Goal: Task Accomplishment & Management: Manage account settings

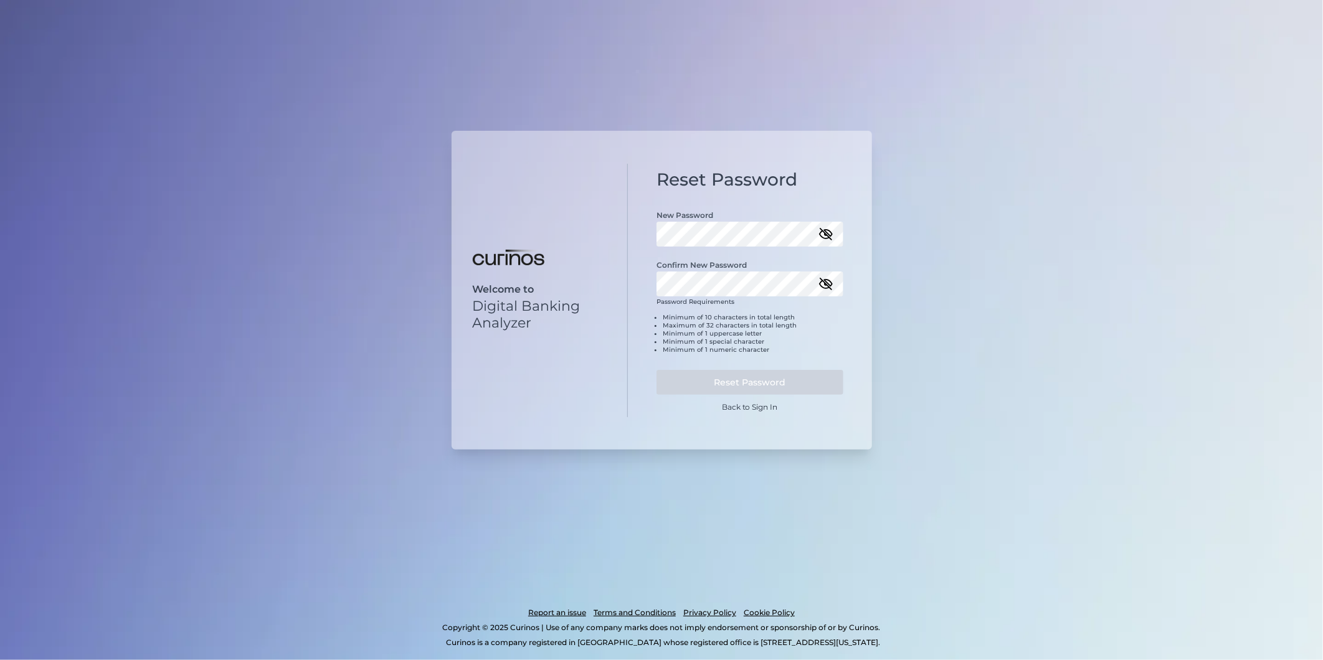
click at [832, 235] on icon "button" at bounding box center [826, 234] width 12 height 9
click at [638, 237] on div "Reset Password New Password Confirm New Password Password Requirements Minimum …" at bounding box center [750, 291] width 244 height 250
click at [823, 282] on icon "button" at bounding box center [825, 282] width 15 height 15
click at [787, 381] on button "Reset Password" at bounding box center [750, 380] width 187 height 25
click at [745, 405] on link "Back to Sign In" at bounding box center [750, 405] width 56 height 9
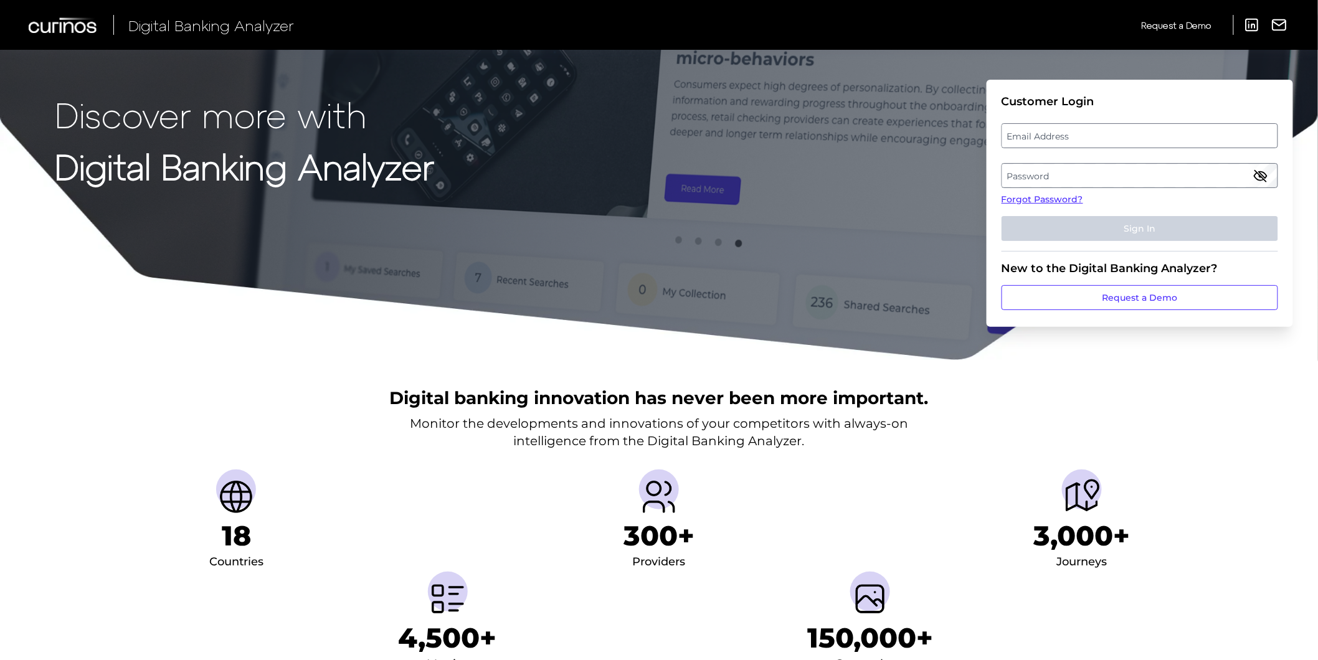
click at [1103, 136] on label "Email Address" at bounding box center [1139, 136] width 275 height 22
click at [1103, 136] on input "email" at bounding box center [1140, 135] width 277 height 25
click at [1103, 136] on input "Email Address" at bounding box center [1140, 135] width 277 height 25
type input "elizabeth.hodach@curinos.com"
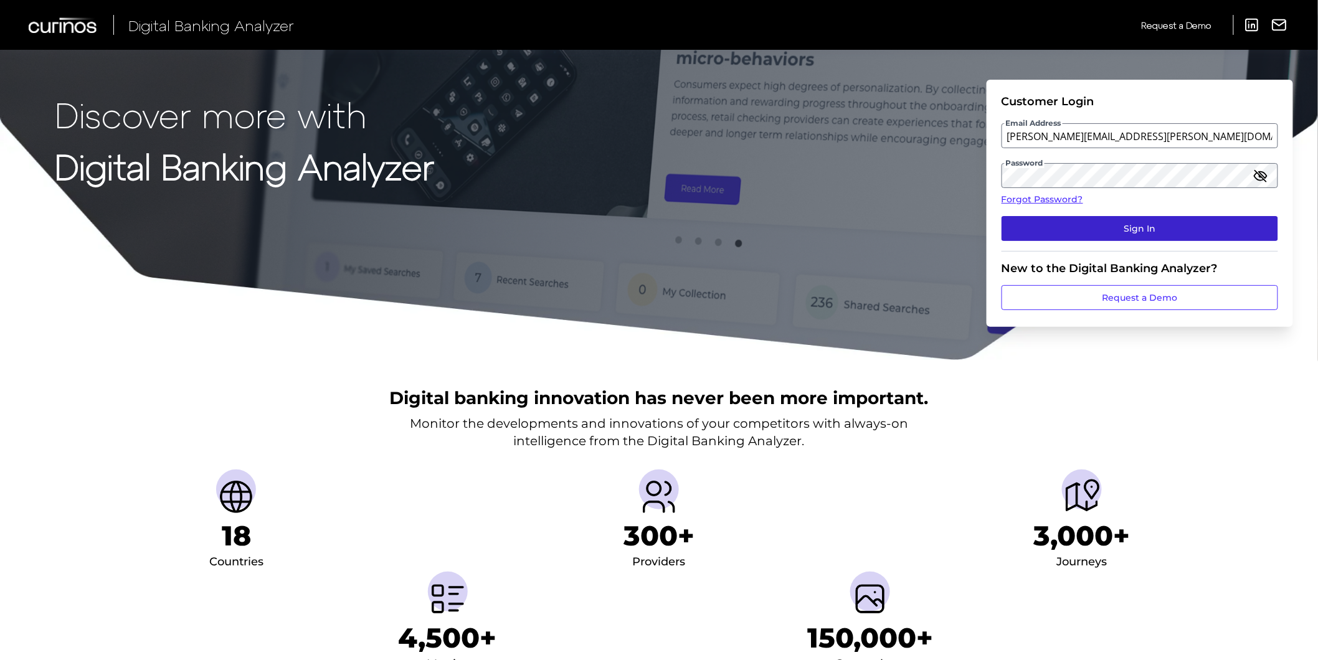
click at [1095, 223] on button "Sign In" at bounding box center [1140, 228] width 277 height 25
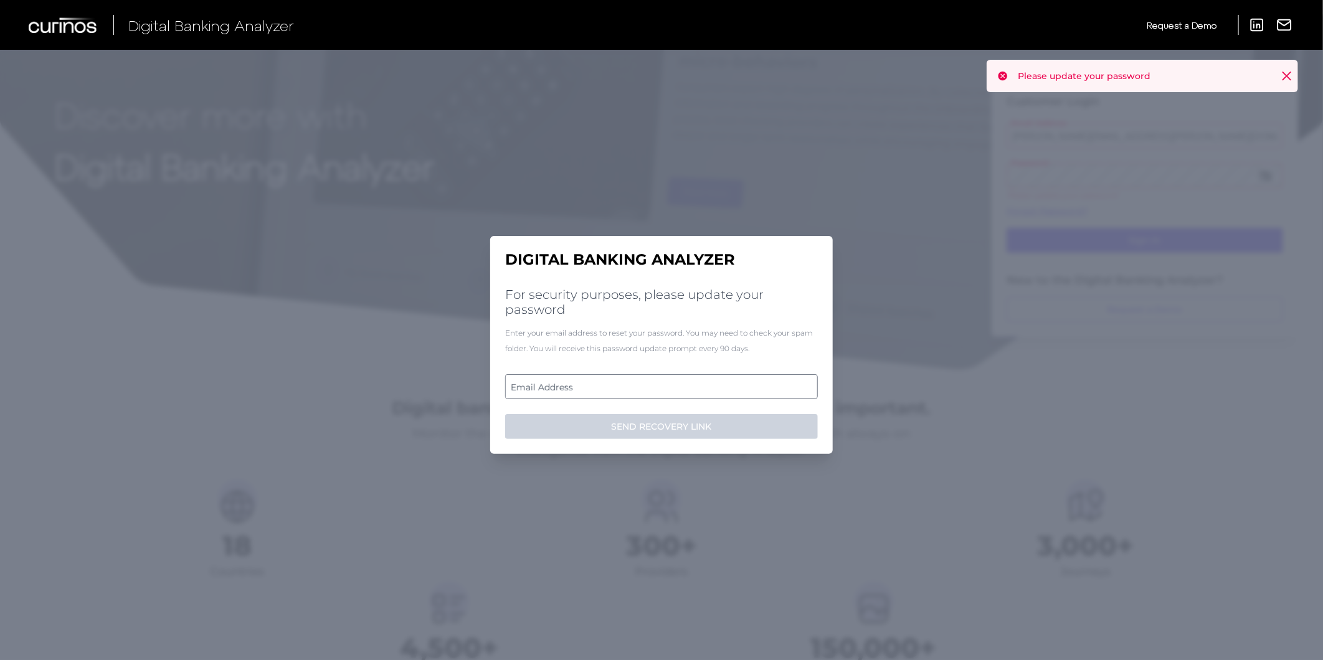
click at [631, 389] on label "Email Address" at bounding box center [661, 387] width 311 height 22
click at [631, 389] on input "email" at bounding box center [661, 386] width 313 height 25
click at [628, 397] on input "Email Address" at bounding box center [661, 386] width 313 height 25
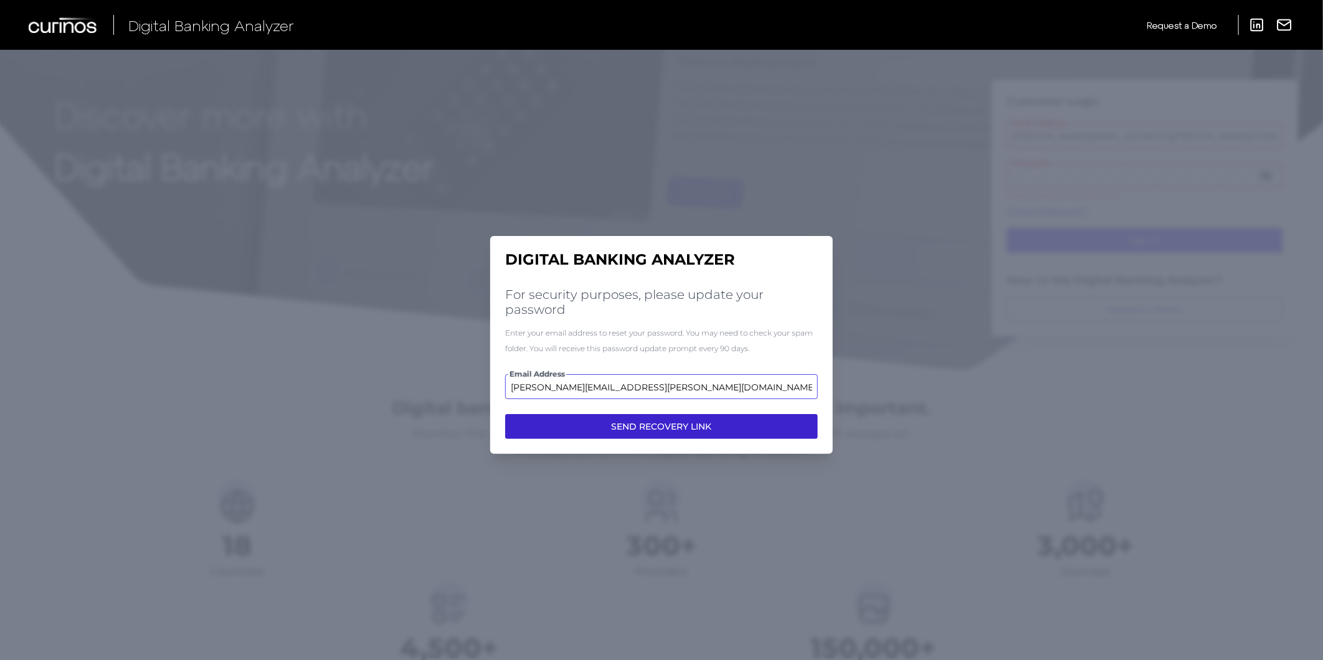
type input "elizabeth.hodach@curinos.com"
click at [655, 416] on button "SEND RECOVERY LINK" at bounding box center [661, 426] width 313 height 25
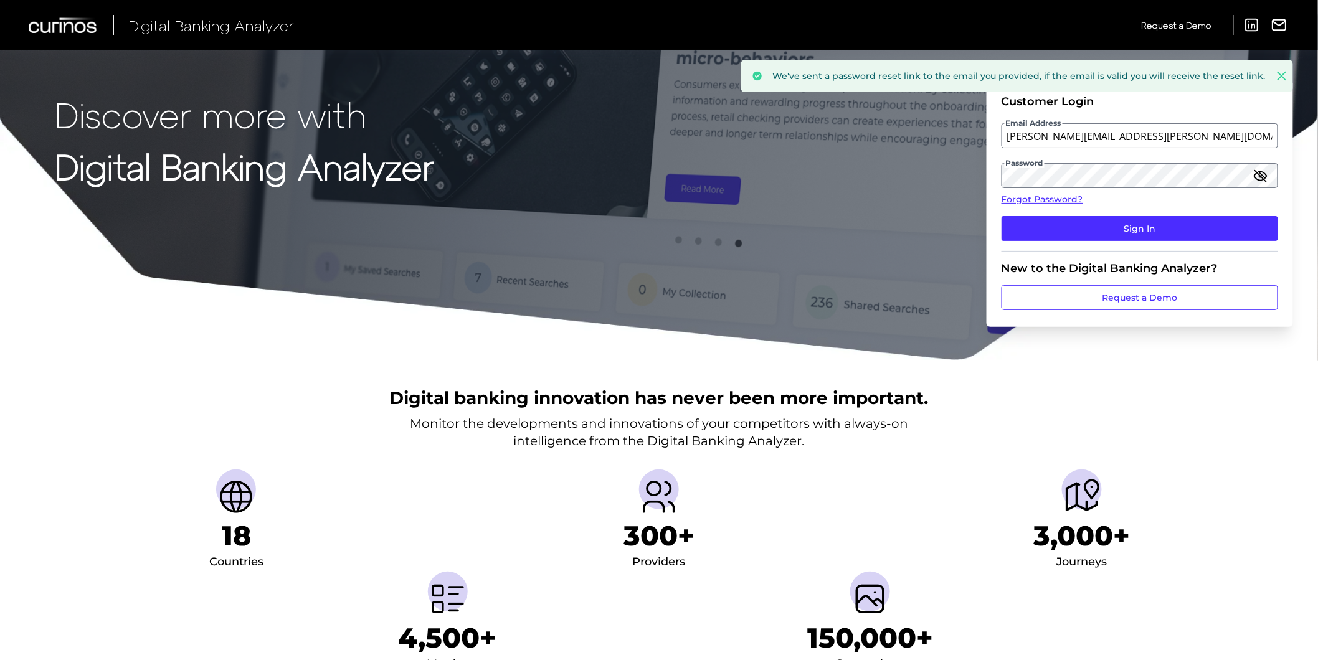
click at [1279, 73] on icon at bounding box center [1281, 75] width 7 height 7
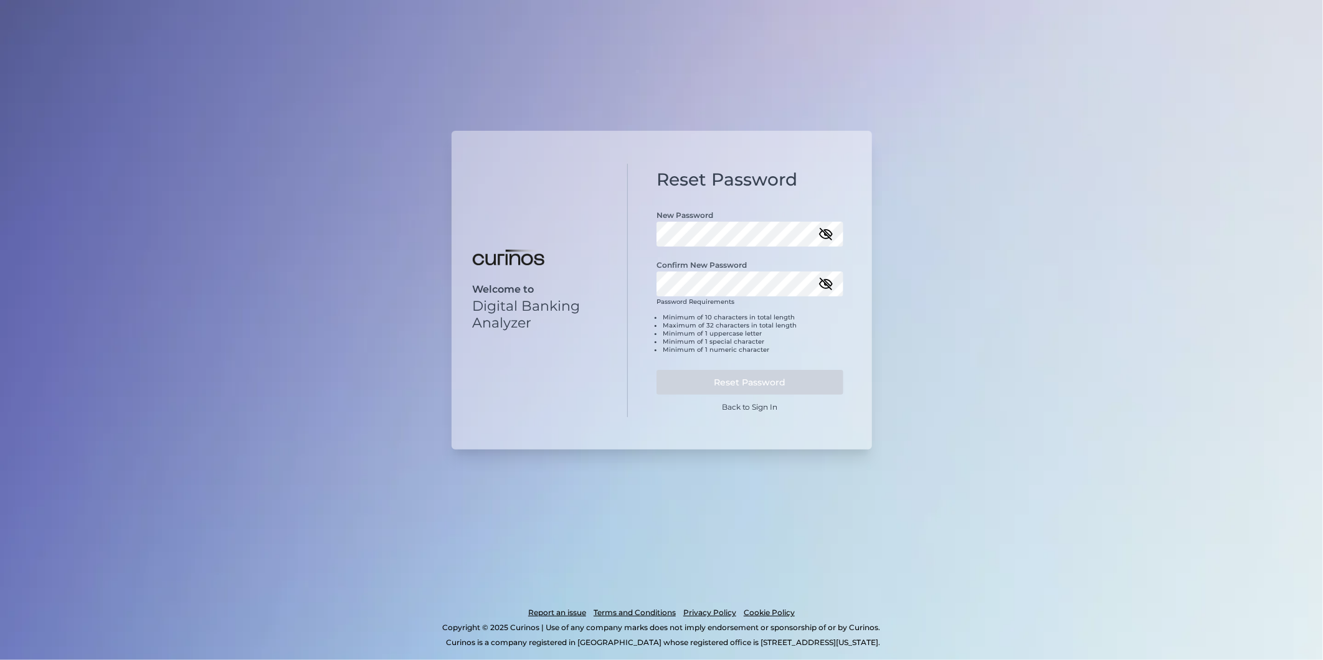
click at [827, 235] on icon "button" at bounding box center [826, 234] width 12 height 9
click at [637, 233] on div "Reset Password New Password Confirm New Password Password Requirements Minimum …" at bounding box center [750, 291] width 244 height 254
click at [595, 372] on div "Welcome to Digital Banking Analyzer" at bounding box center [540, 291] width 177 height 254
click at [705, 376] on button "Reset Password" at bounding box center [750, 382] width 187 height 25
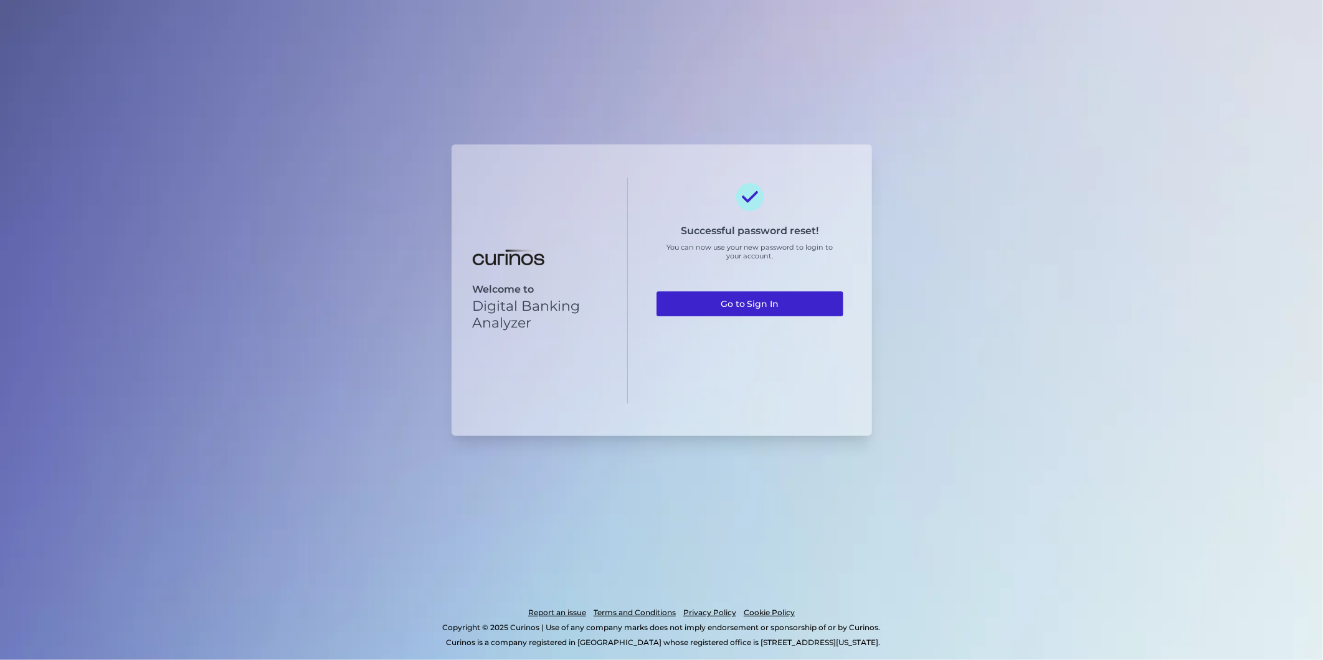
click at [741, 311] on link "Go to Sign In" at bounding box center [750, 304] width 187 height 25
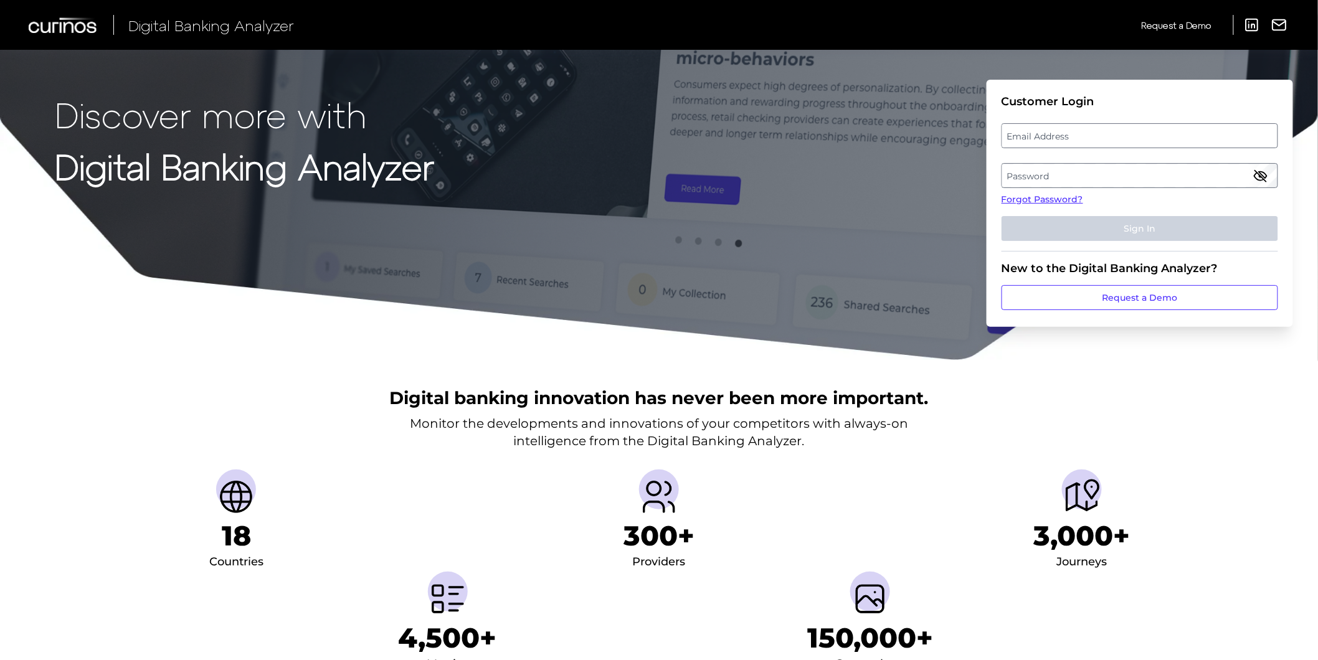
click at [1087, 135] on label "Email Address" at bounding box center [1139, 136] width 275 height 22
click at [1087, 135] on input "email" at bounding box center [1140, 135] width 277 height 25
click at [1087, 136] on input "Email Address" at bounding box center [1140, 135] width 277 height 25
type input "elizabeth.hodach@curinos.com"
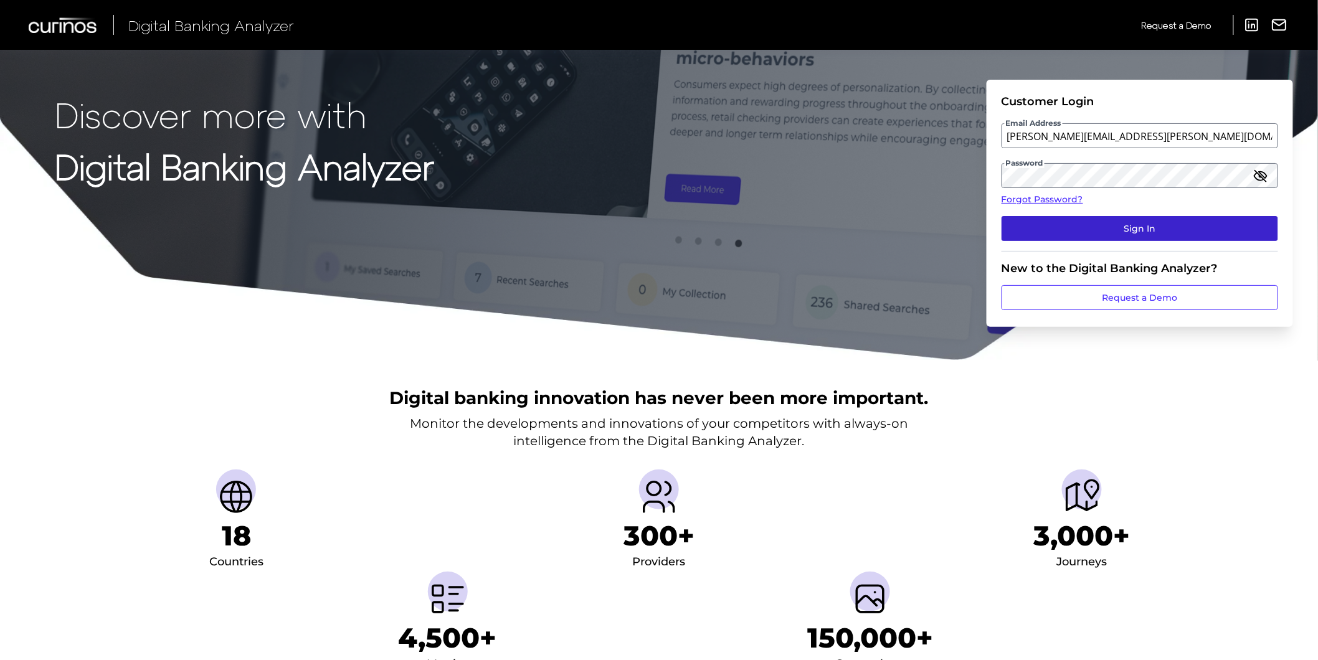
click at [1066, 216] on button "Sign In" at bounding box center [1140, 228] width 277 height 25
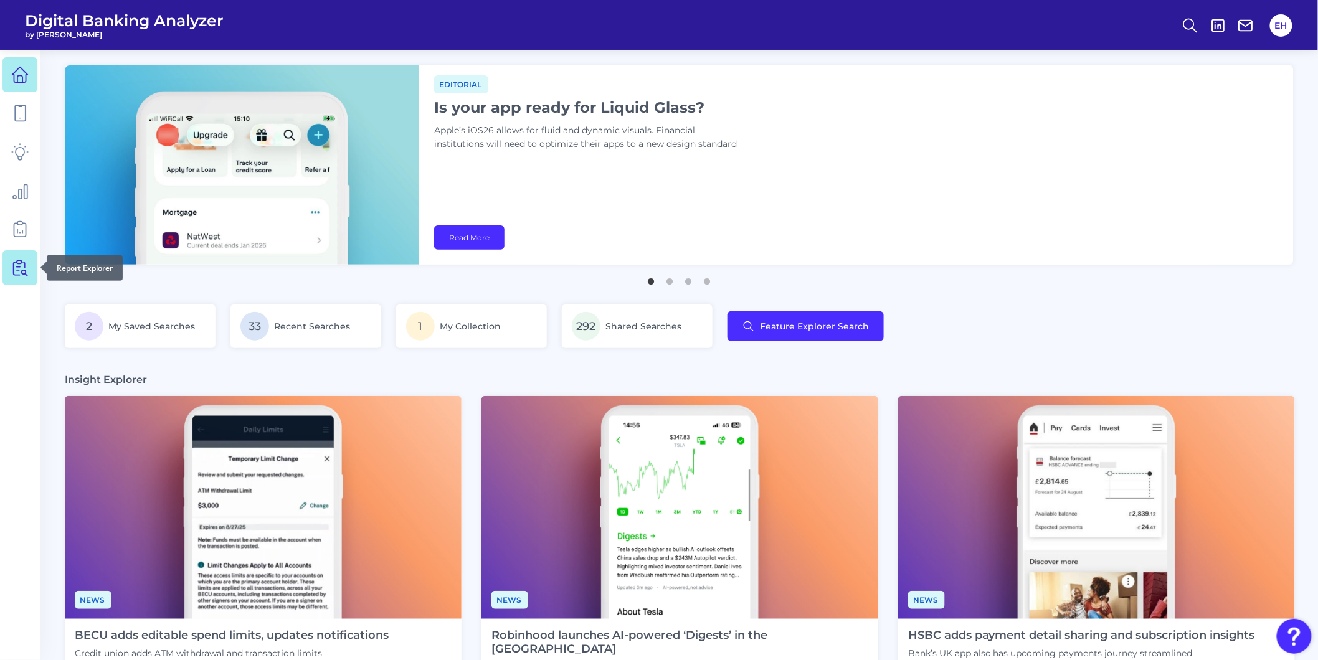
click at [14, 270] on icon at bounding box center [19, 267] width 17 height 17
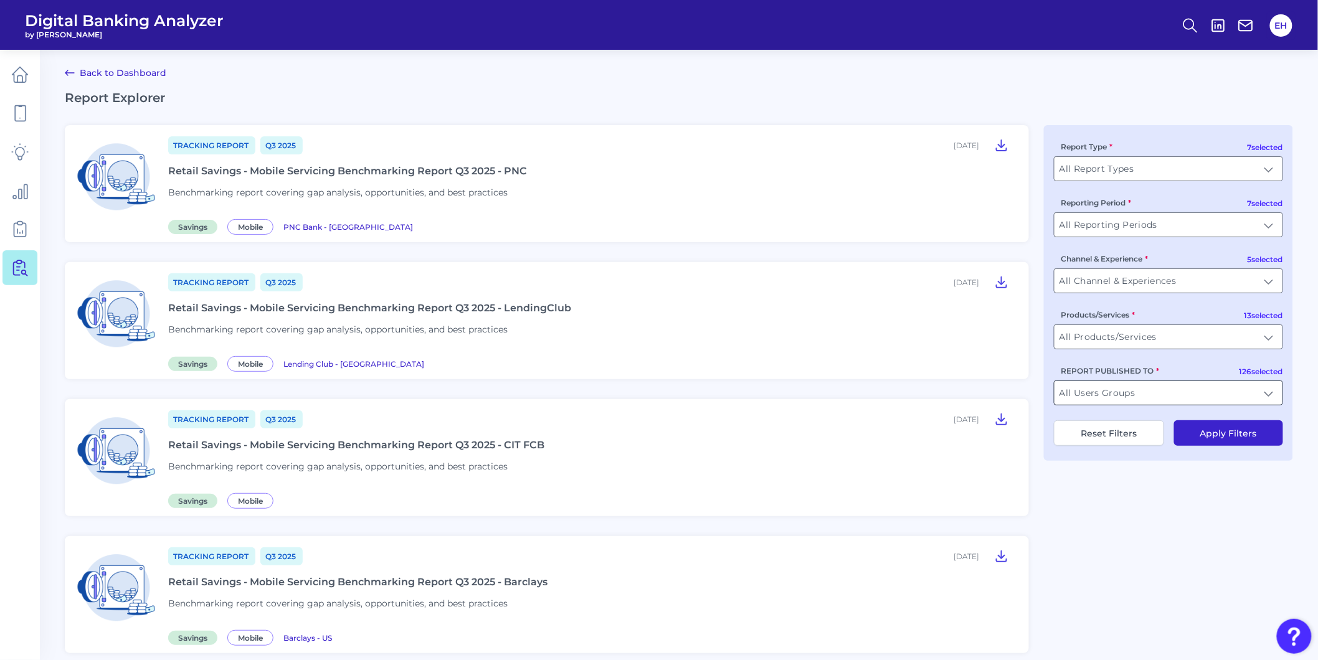
click at [1156, 393] on input "All Users Groups" at bounding box center [1169, 393] width 228 height 24
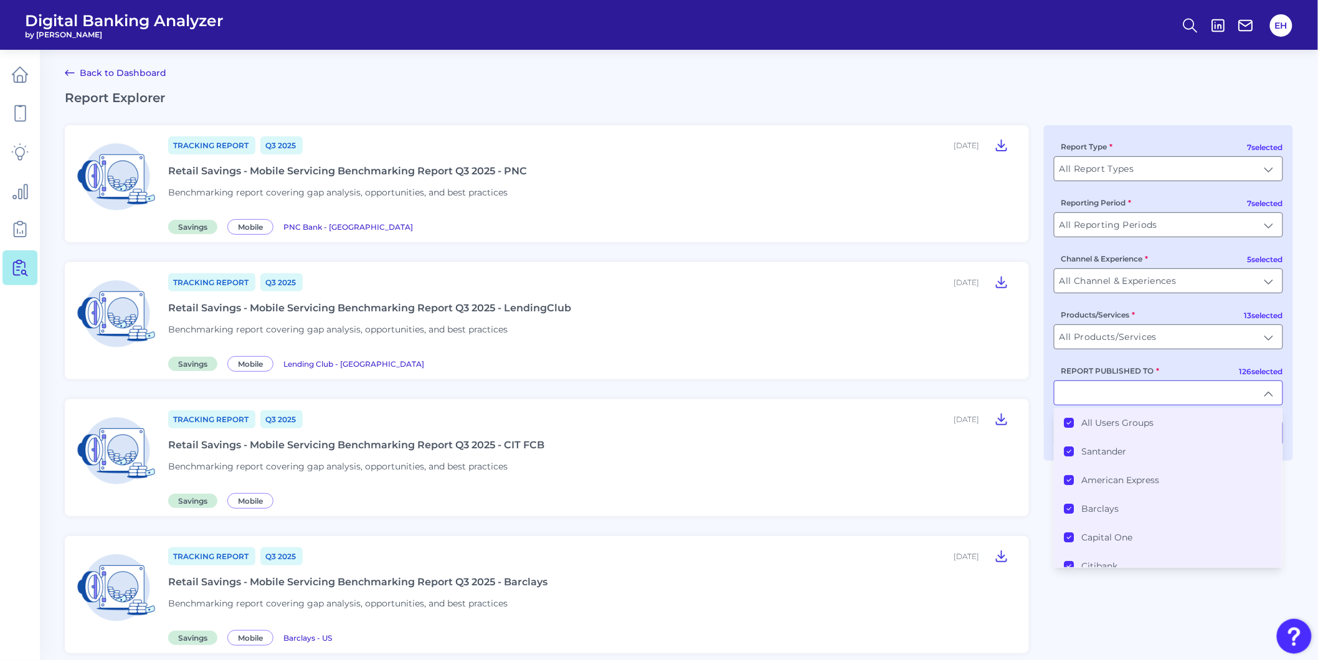
click at [1127, 429] on label "All Users Groups" at bounding box center [1118, 422] width 72 height 11
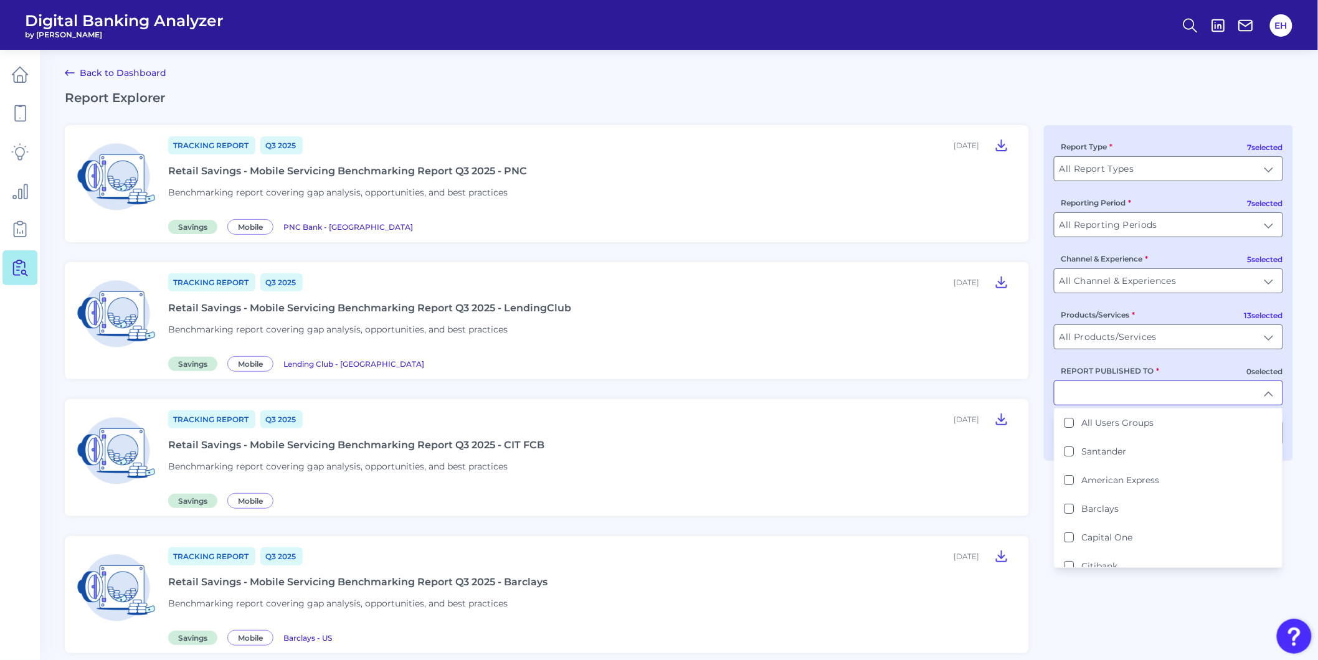
click at [1117, 402] on input "REPORT PUBLISHED TO" at bounding box center [1169, 393] width 228 height 24
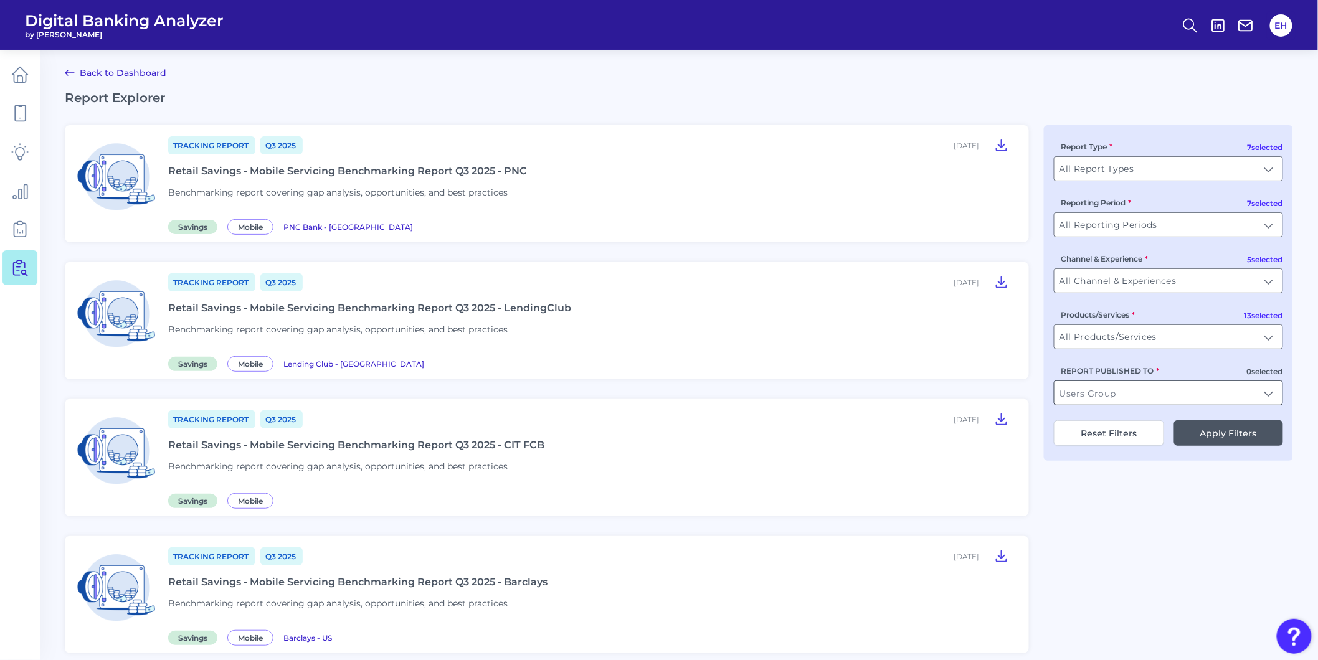
click at [1117, 402] on input "REPORT PUBLISHED TO" at bounding box center [1169, 393] width 228 height 24
drag, startPoint x: 1120, startPoint y: 434, endPoint x: 1116, endPoint y: 490, distance: 56.8
click at [1119, 434] on li "Simmons Bank" at bounding box center [1169, 423] width 228 height 29
type input "Simmons Bank"
drag, startPoint x: 1093, startPoint y: 565, endPoint x: 1095, endPoint y: 558, distance: 7.3
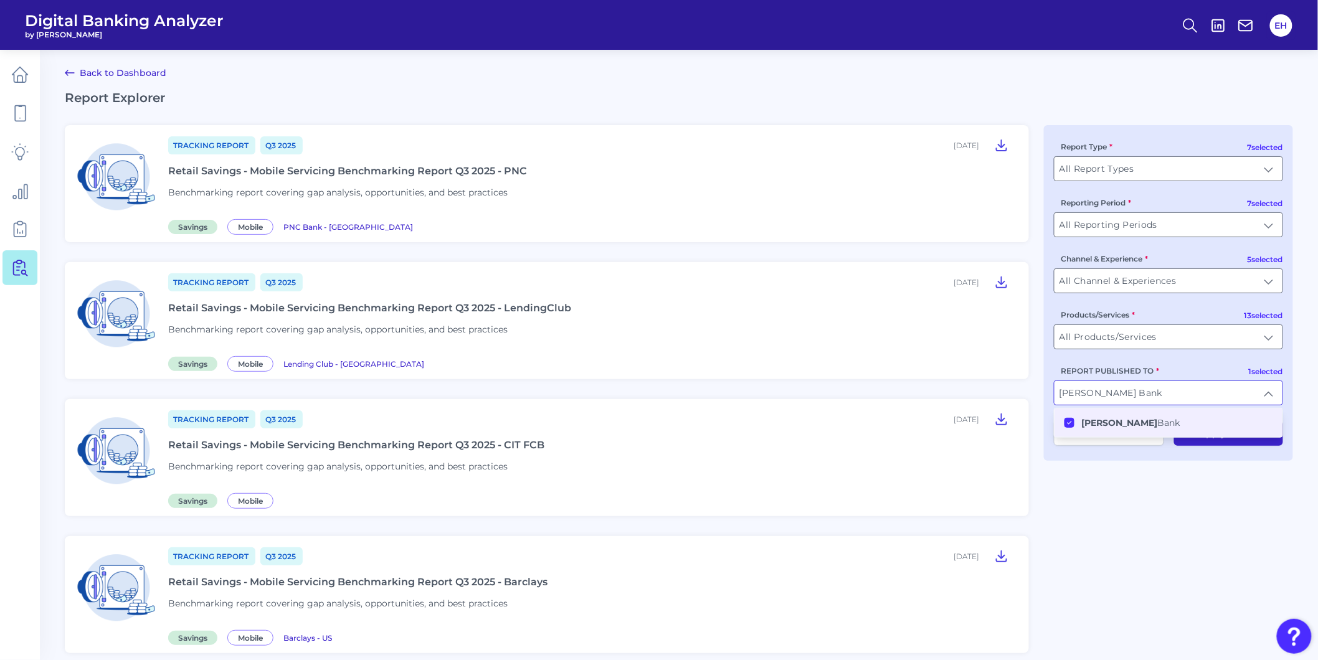
click at [1200, 444] on button "Apply Filters" at bounding box center [1228, 433] width 109 height 26
